Goal: Navigation & Orientation: Find specific page/section

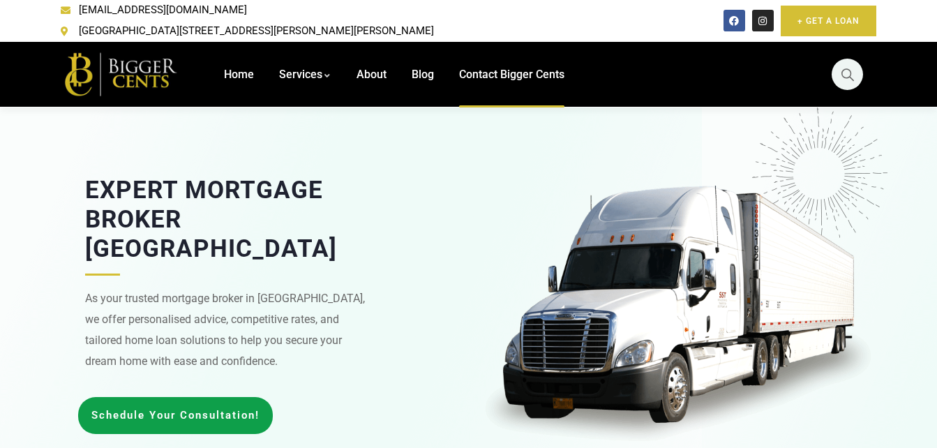
click at [486, 68] on span "Contact Bigger Cents" at bounding box center [511, 74] width 105 height 13
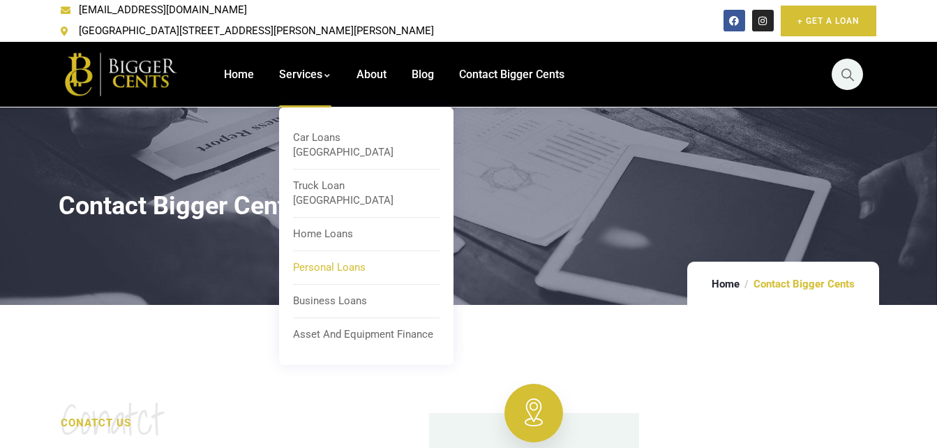
click at [333, 261] on span "Personal Loans" at bounding box center [329, 267] width 73 height 13
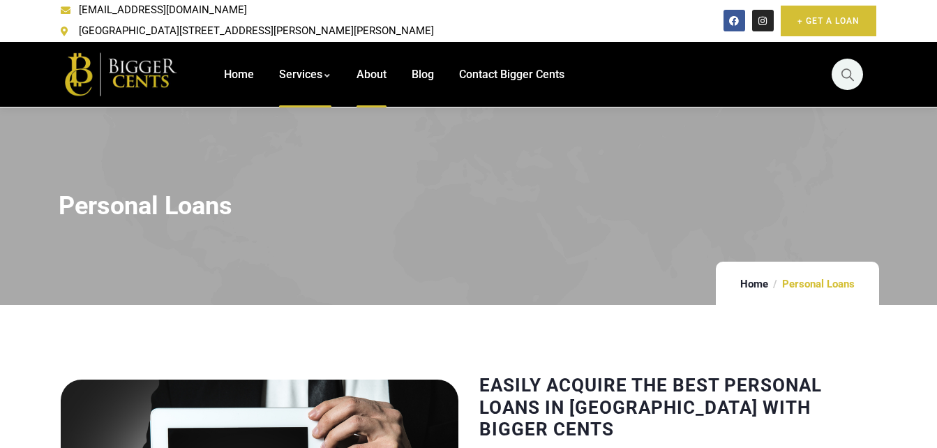
click at [380, 68] on span "About" at bounding box center [371, 74] width 30 height 13
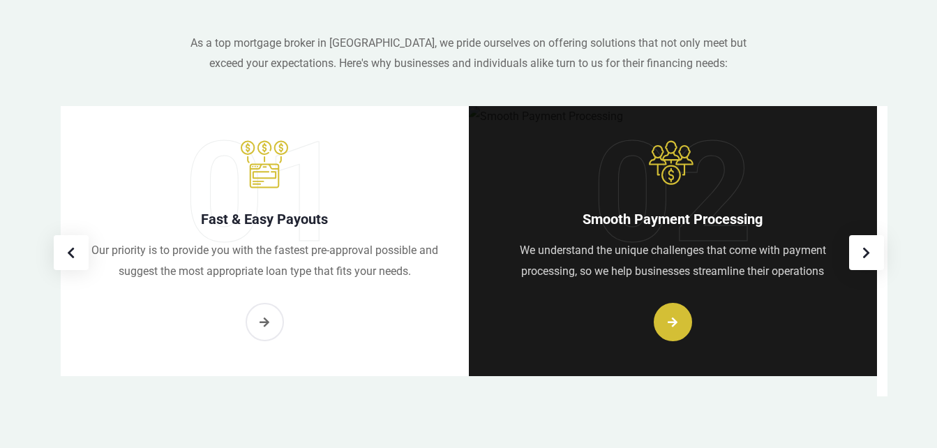
scroll to position [977, 0]
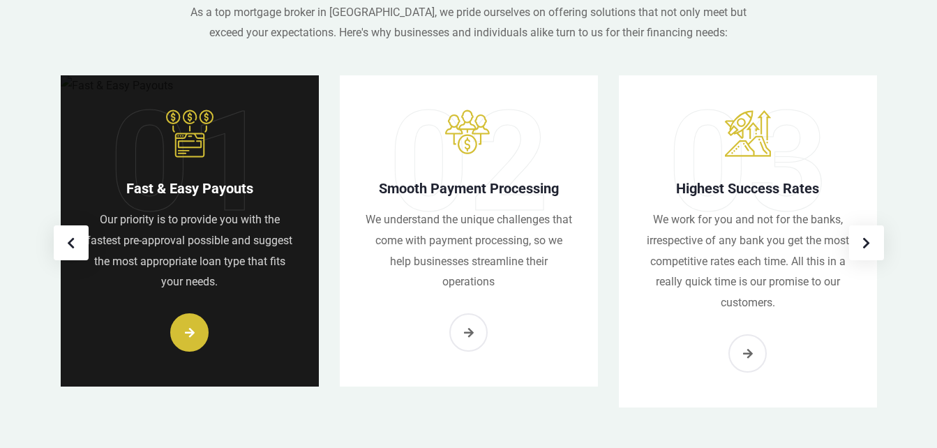
click at [193, 314] on link "1 / 3" at bounding box center [190, 230] width 258 height 311
